Goal: Information Seeking & Learning: Learn about a topic

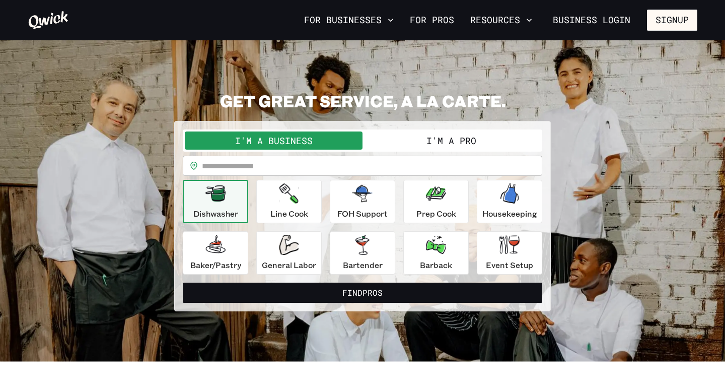
click at [642, 120] on div "**********" at bounding box center [363, 201] width 670 height 221
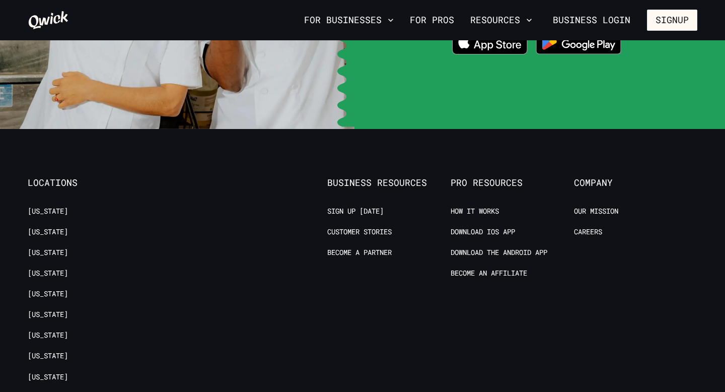
scroll to position [2115, 0]
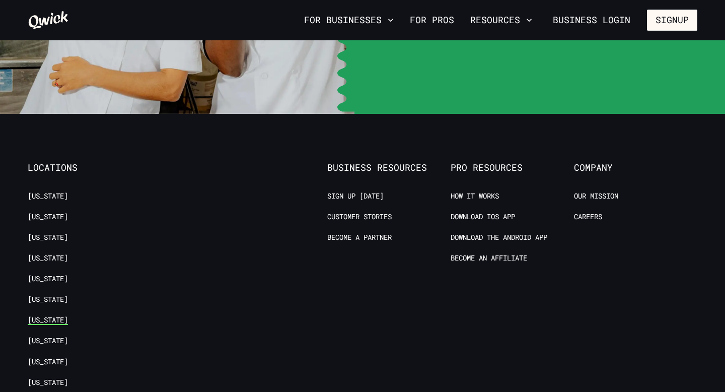
click at [42, 315] on link "[US_STATE]" at bounding box center [48, 320] width 40 height 10
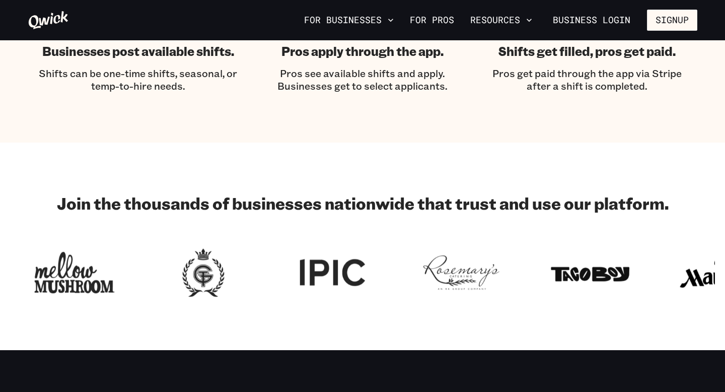
scroll to position [1346, 0]
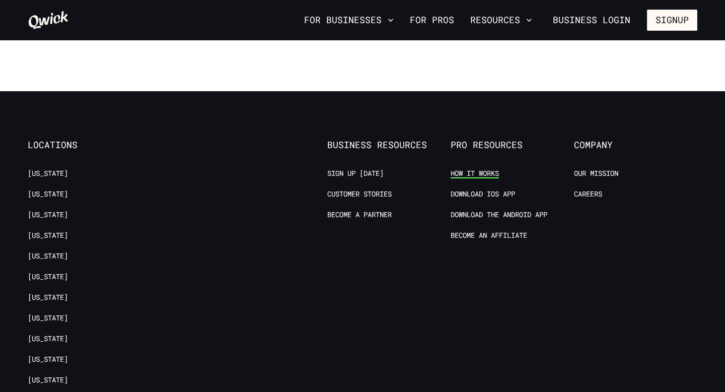
click at [482, 169] on link "How it Works" at bounding box center [475, 174] width 48 height 10
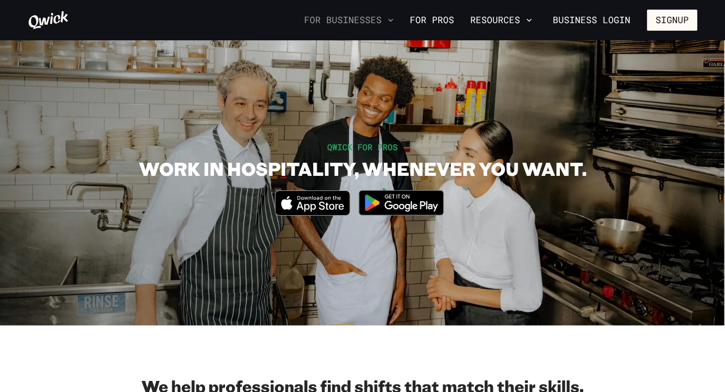
click at [334, 18] on button "For Businesses" at bounding box center [349, 20] width 98 height 17
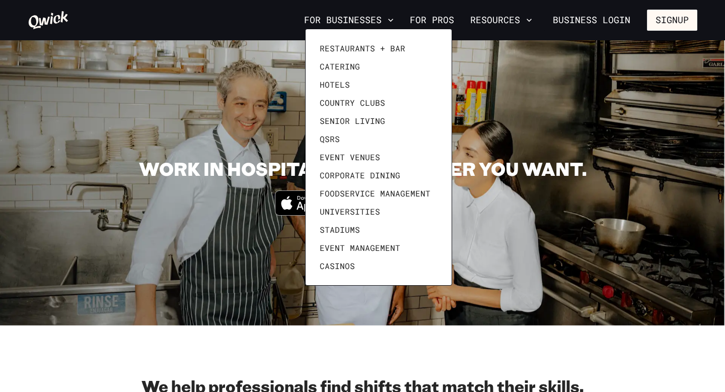
click at [466, 334] on div at bounding box center [362, 196] width 725 height 392
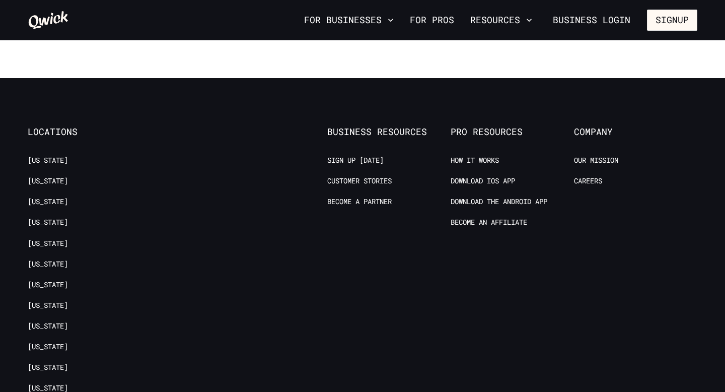
scroll to position [1936, 0]
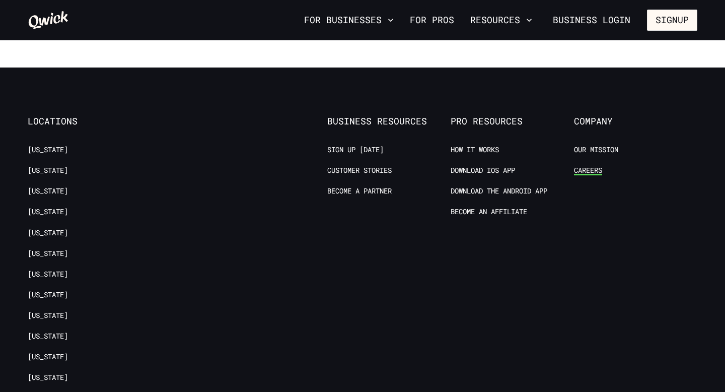
click at [592, 166] on link "Careers" at bounding box center [588, 171] width 28 height 10
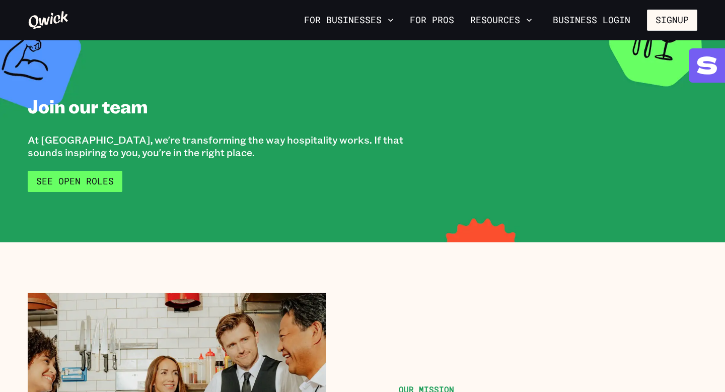
click at [82, 185] on link "See Open Roles" at bounding box center [75, 181] width 95 height 21
